Goal: Task Accomplishment & Management: Complete application form

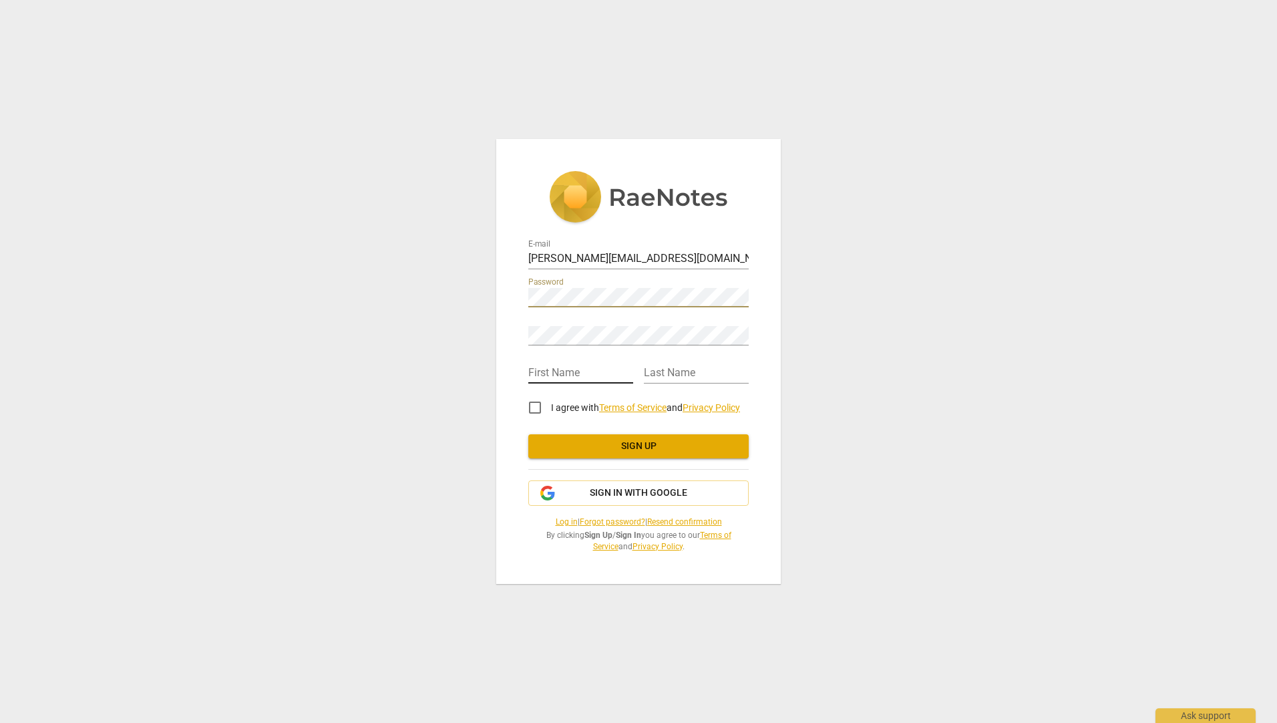
click at [593, 367] on input "text" at bounding box center [580, 373] width 105 height 19
type input "[PERSON_NAME]"
type input "Anger"
click at [541, 410] on input "I agree with Terms of Service and Privacy Policy" at bounding box center [535, 407] width 32 height 32
checkbox input "true"
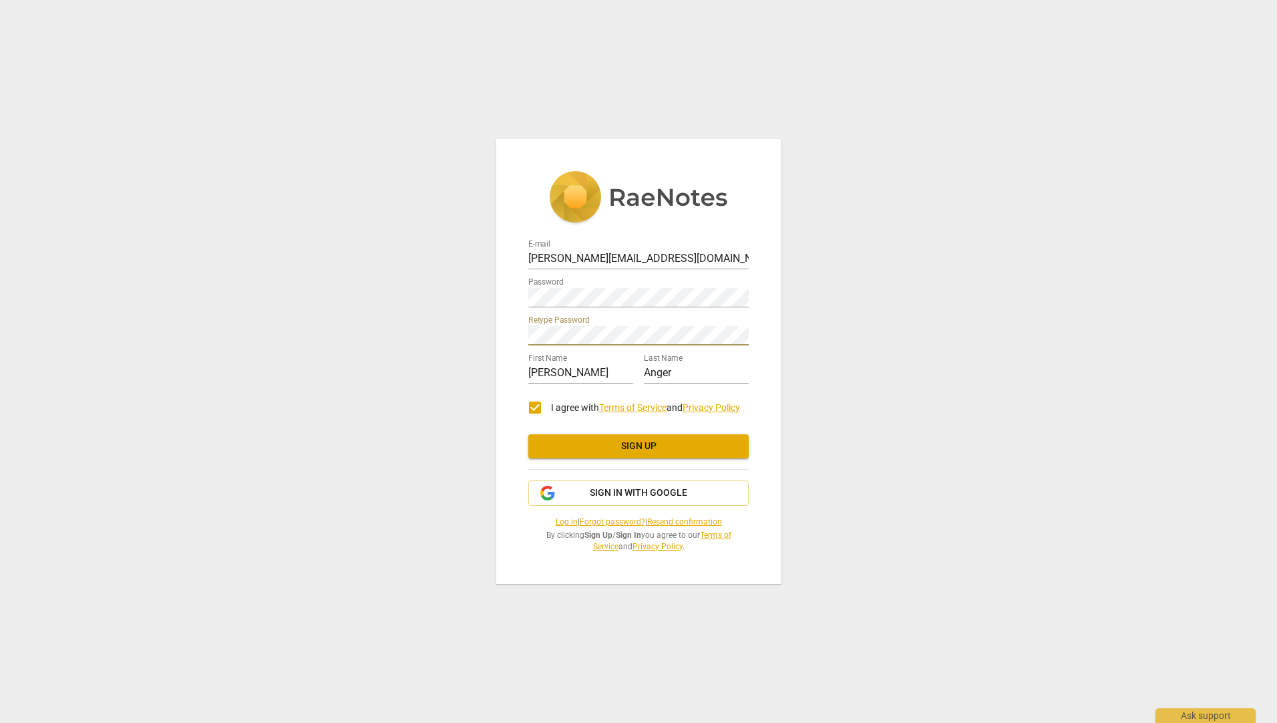
click at [666, 446] on span "Sign up" at bounding box center [638, 446] width 199 height 13
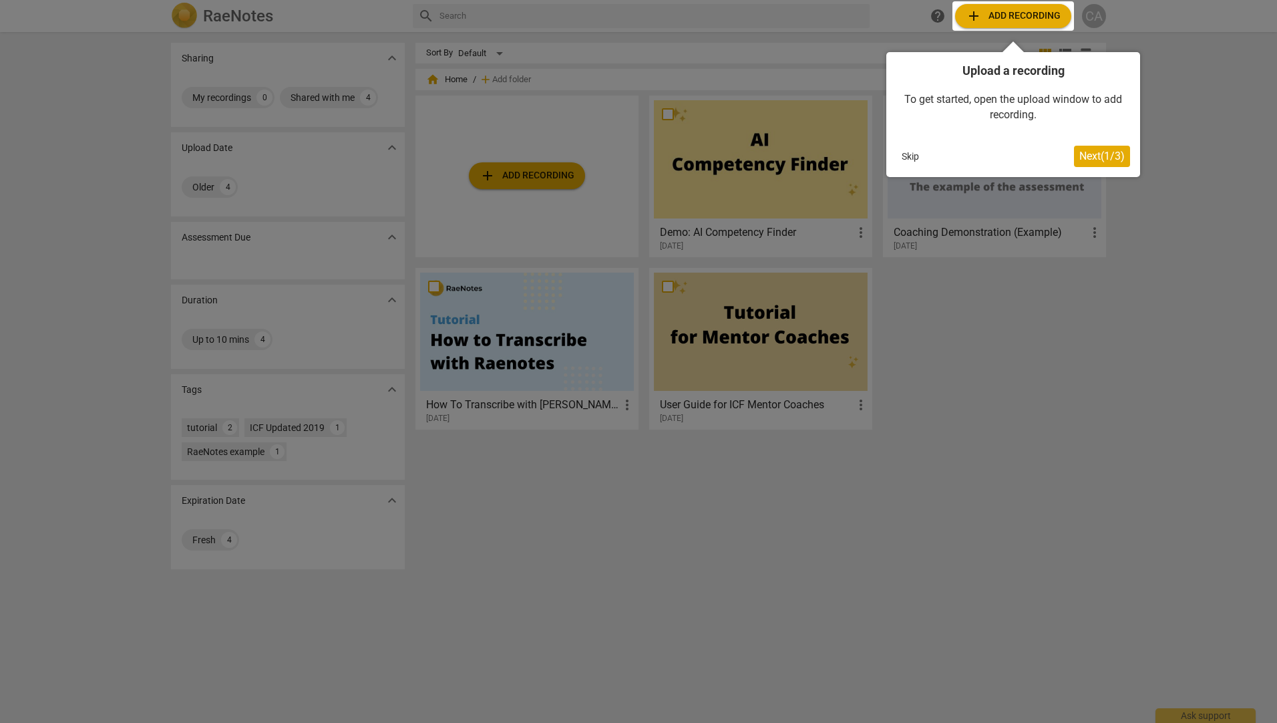
click at [760, 573] on div at bounding box center [638, 361] width 1277 height 723
click at [1194, 321] on div at bounding box center [638, 361] width 1277 height 723
drag, startPoint x: 1062, startPoint y: 376, endPoint x: 1074, endPoint y: 352, distance: 26.6
click at [1065, 374] on div at bounding box center [638, 361] width 1277 height 723
click at [901, 154] on button "Skip" at bounding box center [911, 156] width 28 height 20
